Goal: Register for event/course

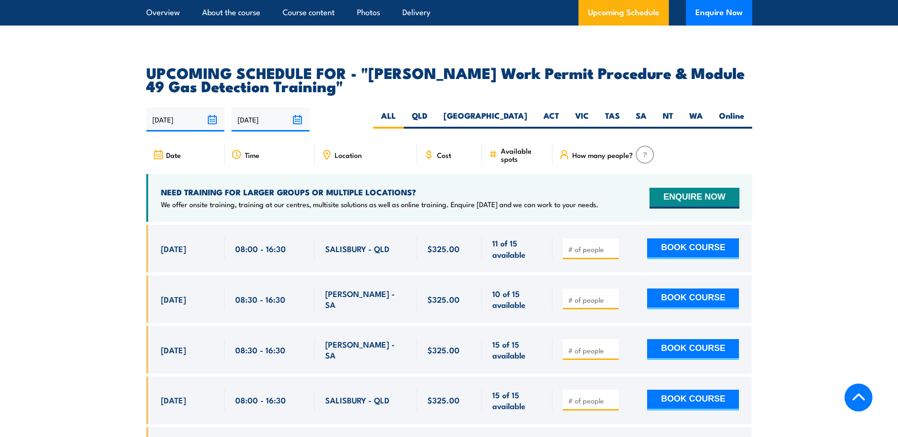
scroll to position [1609, 0]
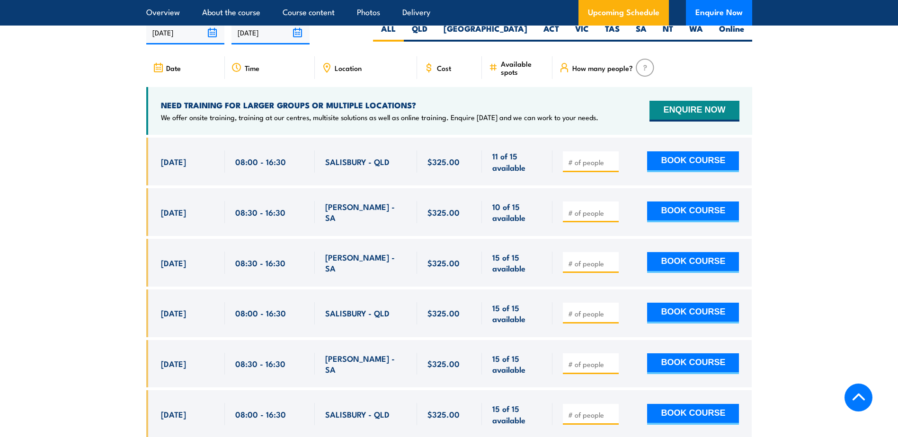
drag, startPoint x: 160, startPoint y: 140, endPoint x: 215, endPoint y: 141, distance: 54.9
click at [215, 141] on div "[DATE] 08:00 - 08:00" at bounding box center [185, 162] width 79 height 48
click at [110, 148] on section "UPCOMING SCHEDULE FOR - "[PERSON_NAME] Work Permit Procedure & Module 49 Gas De…" at bounding box center [449, 241] width 898 height 524
drag, startPoint x: 157, startPoint y: 136, endPoint x: 212, endPoint y: 141, distance: 55.1
click at [212, 141] on div "[DATE] 08:00 - 08:00" at bounding box center [185, 162] width 79 height 48
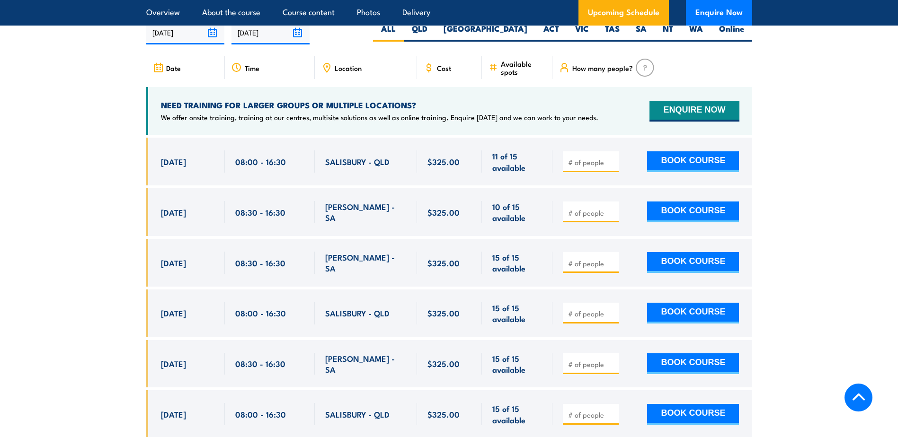
drag, startPoint x: 212, startPoint y: 141, endPoint x: 124, endPoint y: 152, distance: 89.2
click at [124, 152] on section "UPCOMING SCHEDULE FOR - "[PERSON_NAME] Work Permit Procedure & Module 49 Gas De…" at bounding box center [449, 241] width 898 height 524
drag, startPoint x: 162, startPoint y: 137, endPoint x: 207, endPoint y: 136, distance: 44.5
click at [186, 156] on span "[DATE]" at bounding box center [173, 161] width 25 height 11
drag, startPoint x: 207, startPoint y: 136, endPoint x: 205, endPoint y: 150, distance: 14.3
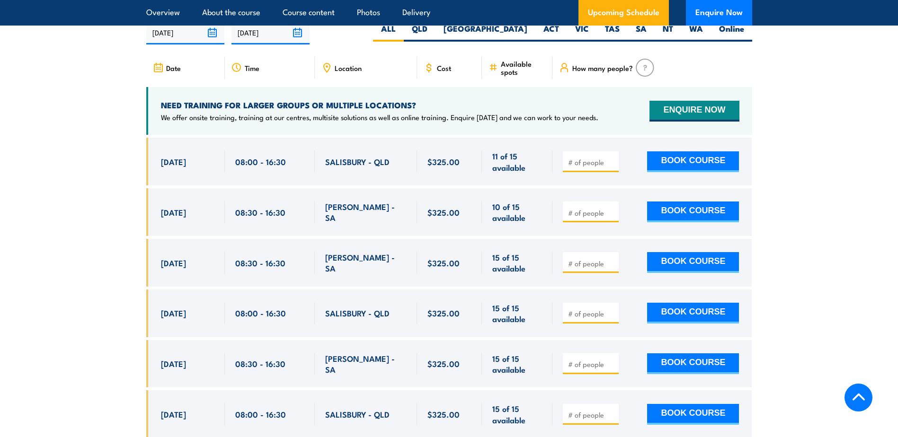
click at [205, 150] on div "[DATE] 08:00 - 08:00" at bounding box center [185, 162] width 79 height 48
drag, startPoint x: 330, startPoint y: 139, endPoint x: 399, endPoint y: 138, distance: 69.6
click at [399, 150] on div "SALISBURY - QLD" at bounding box center [365, 161] width 81 height 22
drag, startPoint x: 399, startPoint y: 138, endPoint x: 327, endPoint y: 144, distance: 72.2
click at [327, 150] on div "SALISBURY - QLD" at bounding box center [365, 161] width 81 height 22
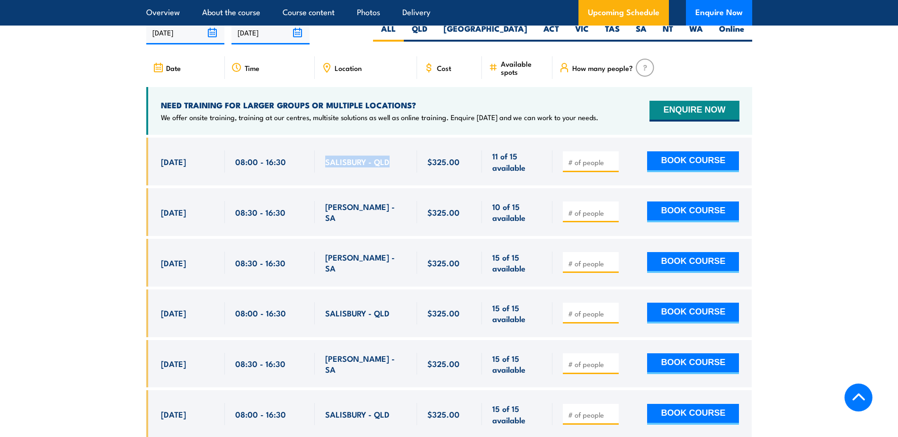
drag, startPoint x: 326, startPoint y: 138, endPoint x: 396, endPoint y: 140, distance: 69.6
click at [396, 150] on div "SALISBURY - QLD" at bounding box center [365, 161] width 81 height 22
drag, startPoint x: 396, startPoint y: 140, endPoint x: 395, endPoint y: 145, distance: 5.2
click at [395, 150] on div "SALISBURY - QLD" at bounding box center [365, 161] width 81 height 22
drag, startPoint x: 168, startPoint y: 141, endPoint x: 388, endPoint y: 143, distance: 219.1
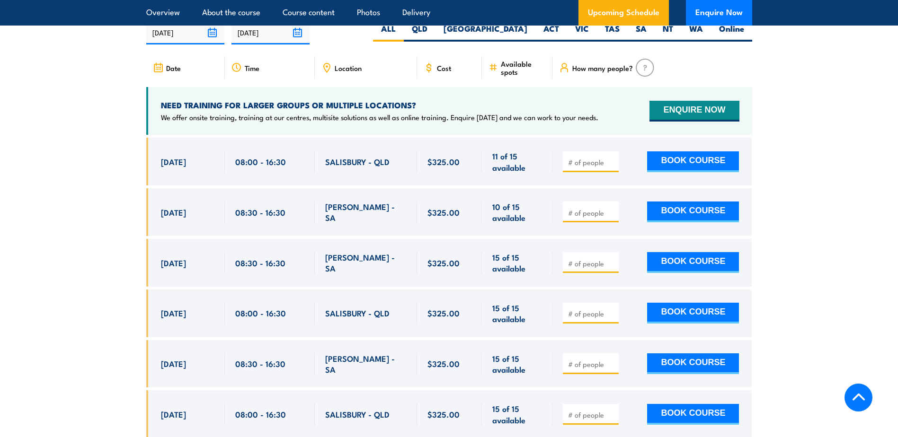
click at [388, 143] on div "[DATE] 08:00 - 08:00" at bounding box center [449, 162] width 606 height 48
click at [389, 150] on div "SALISBURY - QLD" at bounding box center [365, 161] width 81 height 22
click at [130, 179] on section "UPCOMING SCHEDULE FOR - "[PERSON_NAME] Work Permit Procedure & Module 49 Gas De…" at bounding box center [449, 241] width 898 height 524
